Goal: Information Seeking & Learning: Learn about a topic

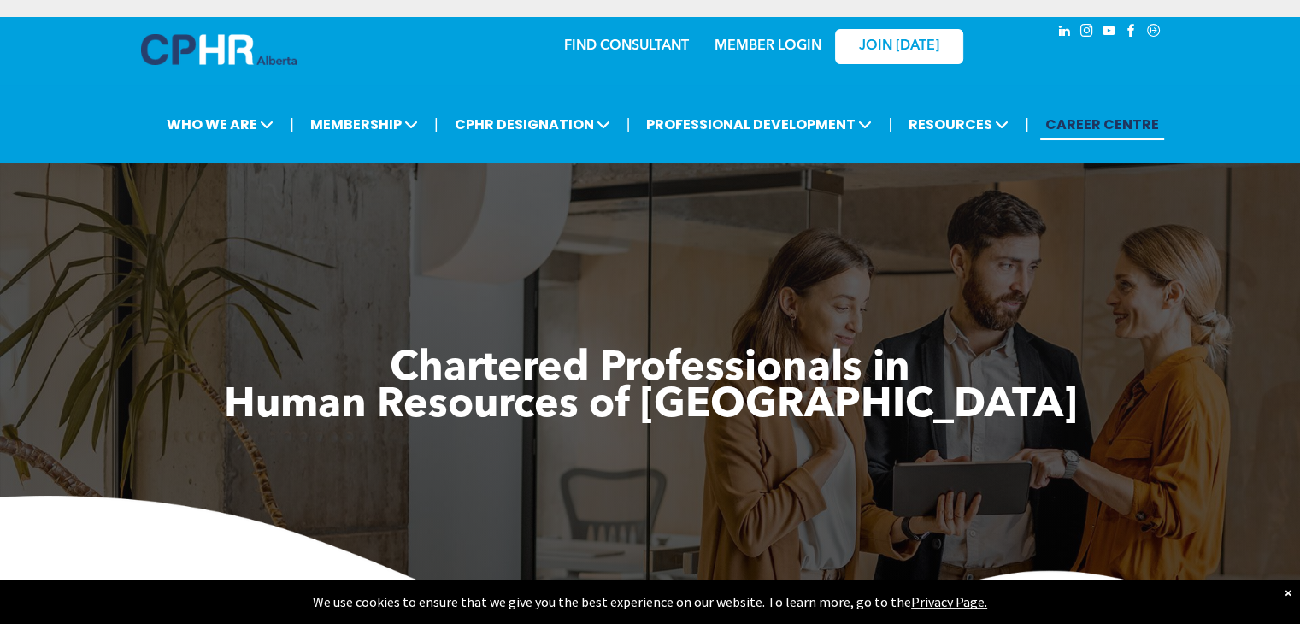
scroll to position [85, 0]
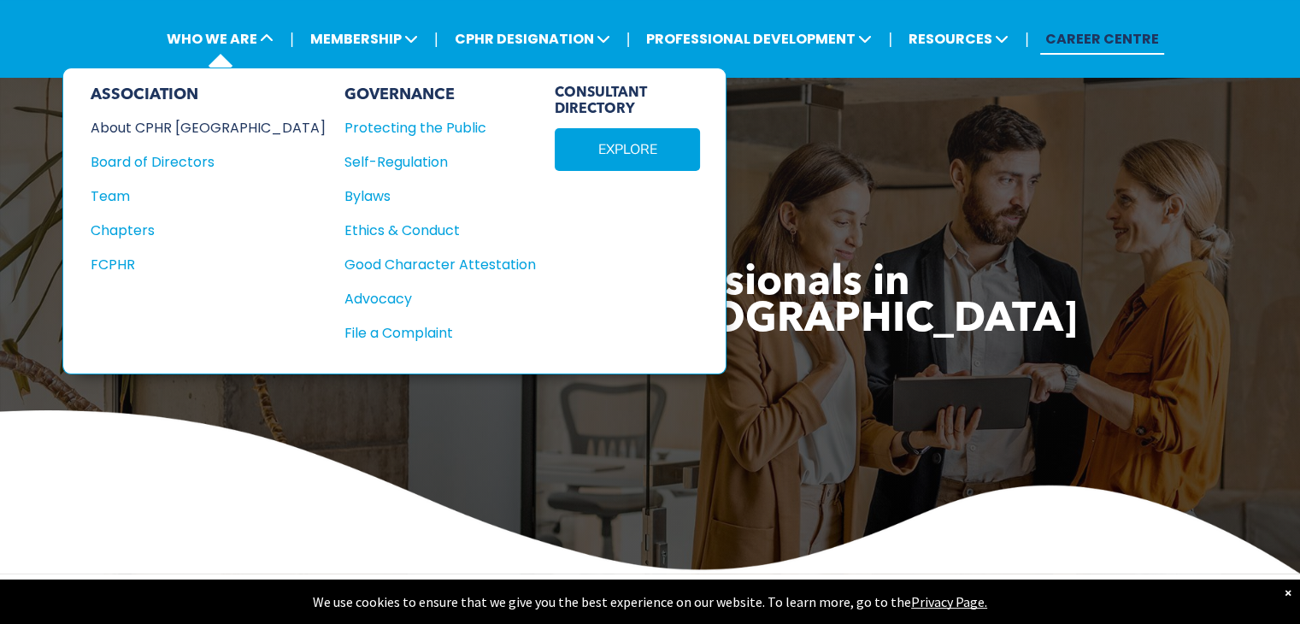
click at [165, 122] on div "About CPHR [GEOGRAPHIC_DATA]" at bounding box center [197, 127] width 212 height 21
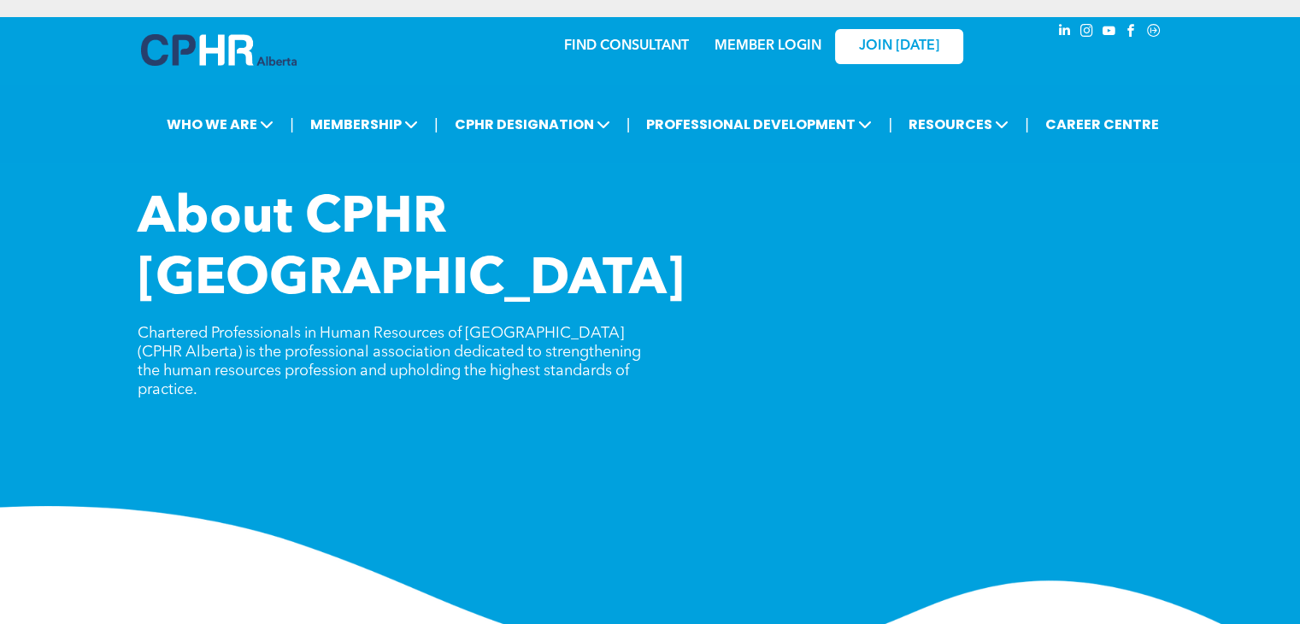
click at [309, 506] on img at bounding box center [650, 587] width 1300 height 162
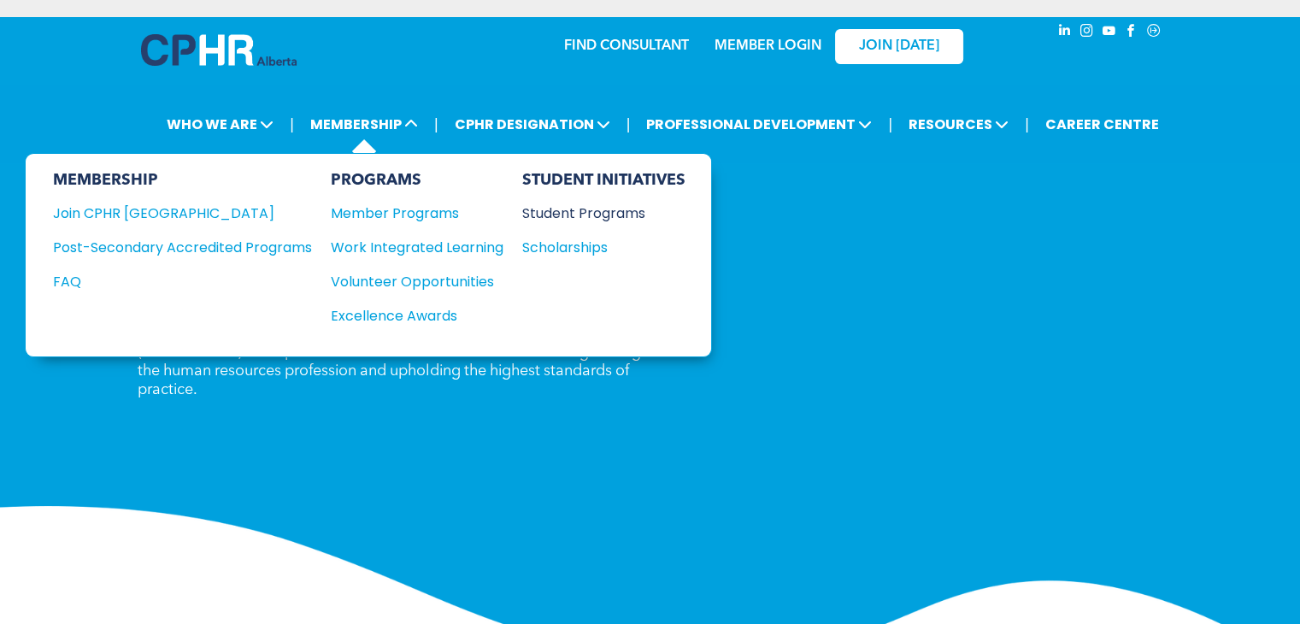
click at [591, 213] on div "Student Programs" at bounding box center [595, 213] width 147 height 21
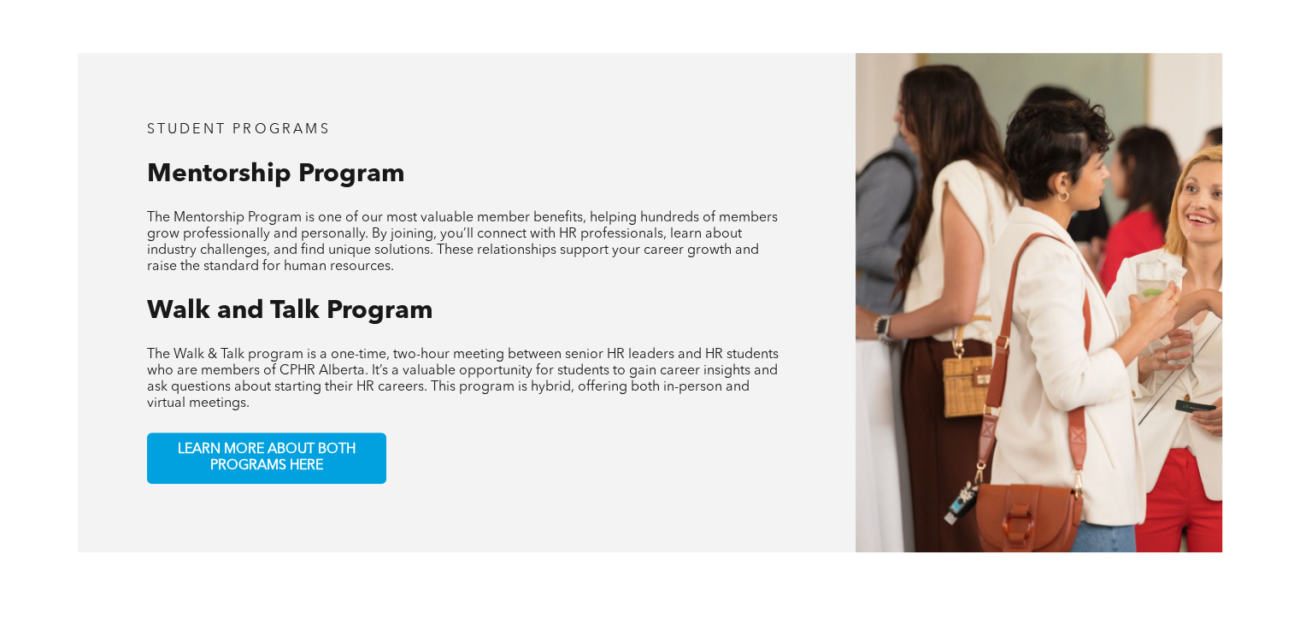
scroll to position [806, 0]
